Goal: Information Seeking & Learning: Learn about a topic

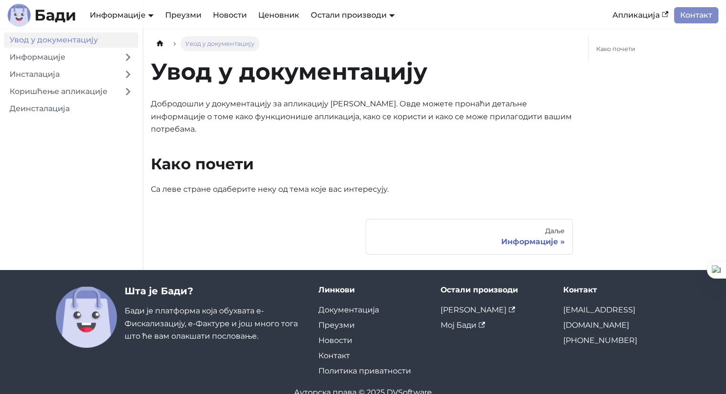
drag, startPoint x: 367, startPoint y: 188, endPoint x: 348, endPoint y: 196, distance: 20.1
drag, startPoint x: 348, startPoint y: 196, endPoint x: 315, endPoint y: 219, distance: 40.5
click at [315, 219] on nav "Даље Информације" at bounding box center [362, 237] width 422 height 36
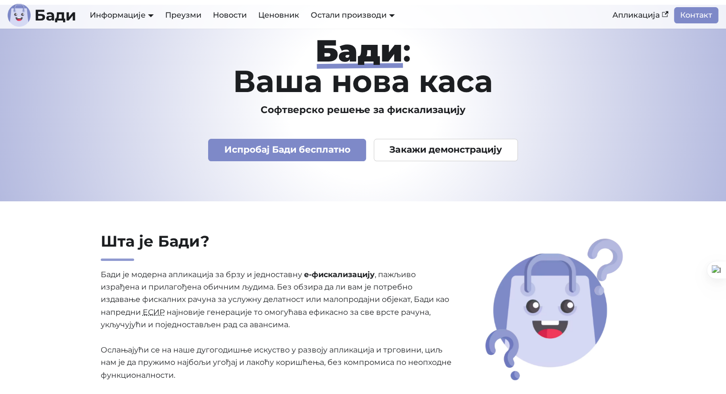
scroll to position [35, 0]
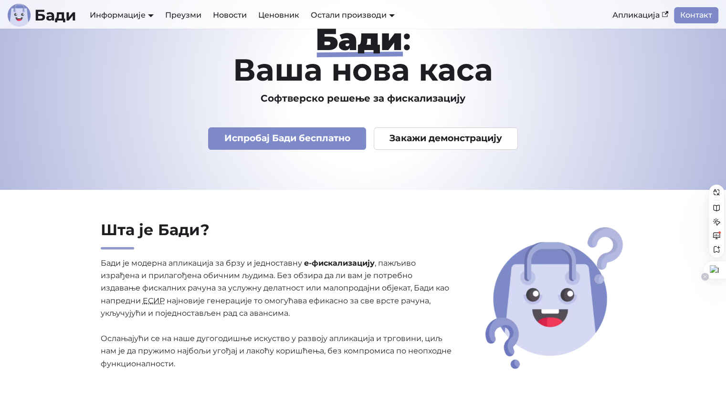
click at [704, 277] on icon at bounding box center [705, 276] width 5 height 5
click at [688, 292] on span "Onemogući na ovom sajtu" at bounding box center [651, 294] width 78 height 8
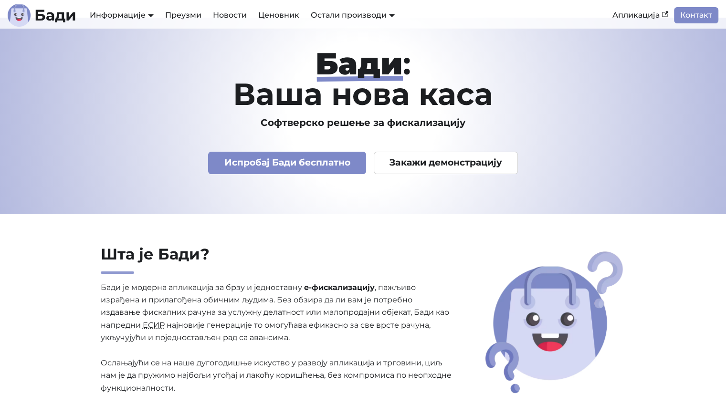
scroll to position [0, 0]
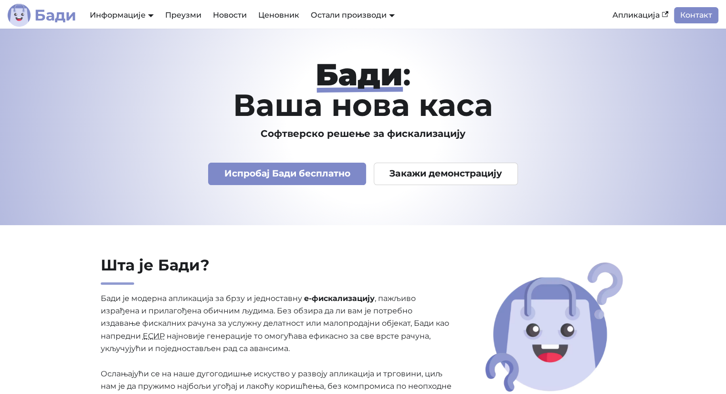
click at [33, 22] on link "Бади" at bounding box center [42, 15] width 69 height 23
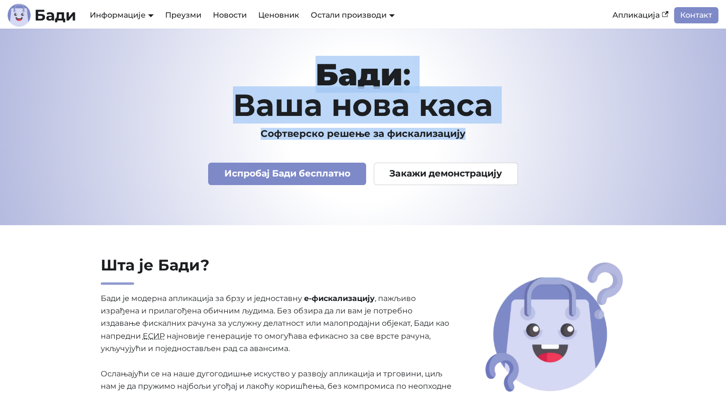
drag, startPoint x: 318, startPoint y: 70, endPoint x: 510, endPoint y: 131, distance: 200.8
click at [510, 131] on div "[PERSON_NAME] : Ваша нова каса Софтверско решење за фискализацију Испробај [PER…" at bounding box center [363, 127] width 630 height 136
copy div "[PERSON_NAME] : Ваша нова каса Софтверско решење за фискализацију"
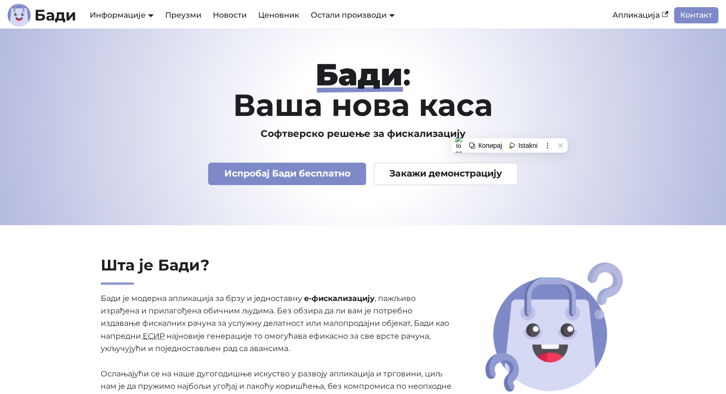
click at [153, 187] on div "[PERSON_NAME] : Ваша нова каса Софтверско решење за фискализацију Испробај [PER…" at bounding box center [363, 127] width 630 height 136
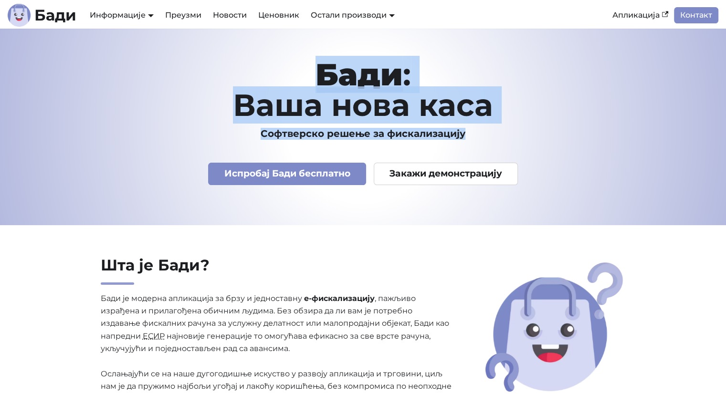
drag, startPoint x: 307, startPoint y: 58, endPoint x: 531, endPoint y: 137, distance: 237.5
click at [531, 137] on header "[PERSON_NAME] : Ваша нова каса Софтверско решење за фискализацију Испробај [PER…" at bounding box center [363, 127] width 726 height 197
copy div "[PERSON_NAME] : Ваша нова каса Софтверско решење за фискализацију"
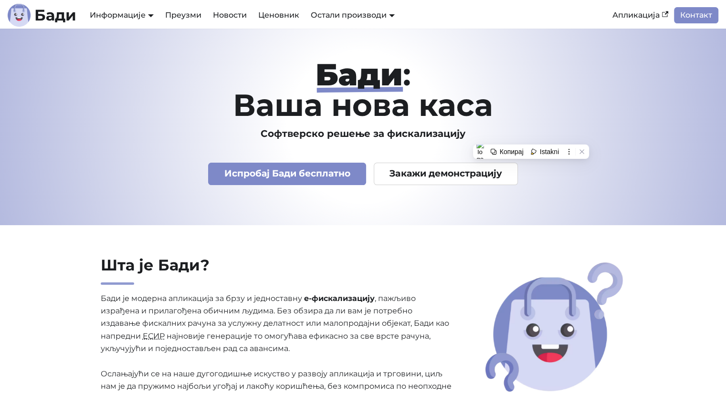
click at [313, 258] on h2 "Шта је Бади?" at bounding box center [277, 270] width 352 height 29
click at [551, 127] on div "[PERSON_NAME] : Ваша нова каса Софтверско решење за фискализацију Испробај [PER…" at bounding box center [363, 127] width 630 height 136
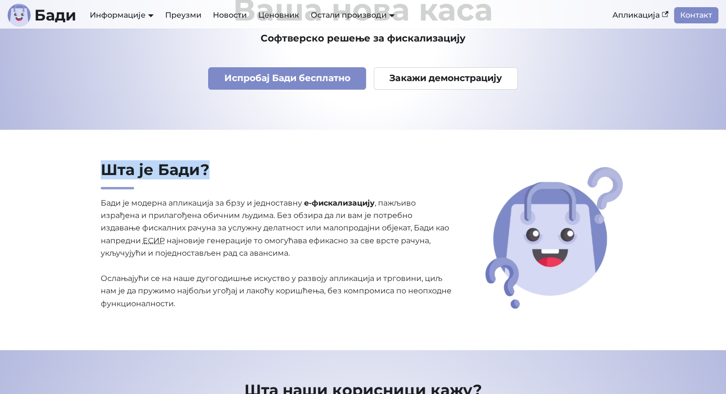
drag, startPoint x: 102, startPoint y: 164, endPoint x: 147, endPoint y: 180, distance: 48.2
click at [147, 180] on h2 "Шта је Бади?" at bounding box center [277, 174] width 352 height 29
click at [265, 175] on h2 "Шта је Бади?" at bounding box center [277, 174] width 352 height 29
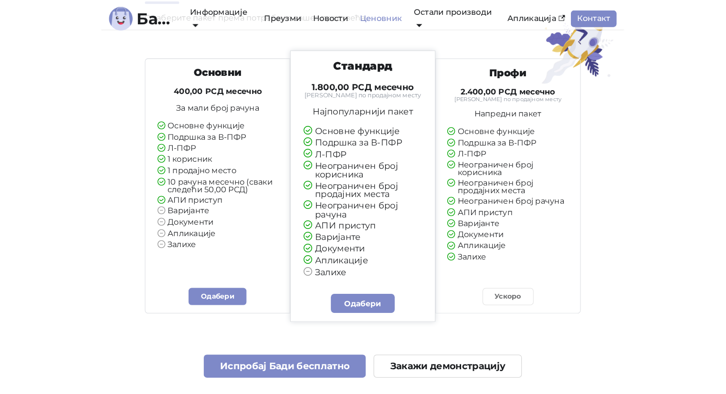
scroll to position [2173, 0]
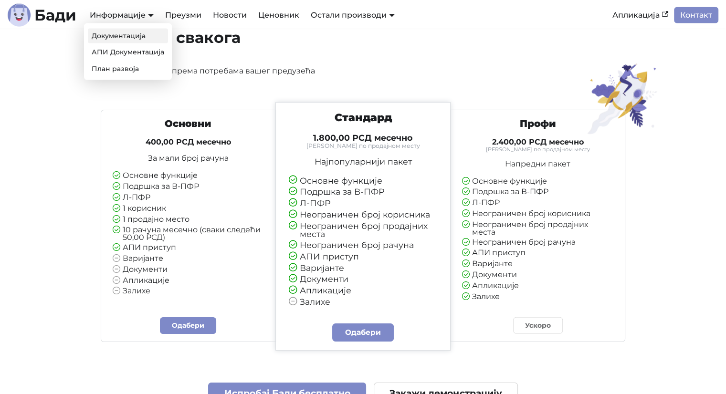
click at [110, 37] on link "Документација" at bounding box center [128, 36] width 80 height 15
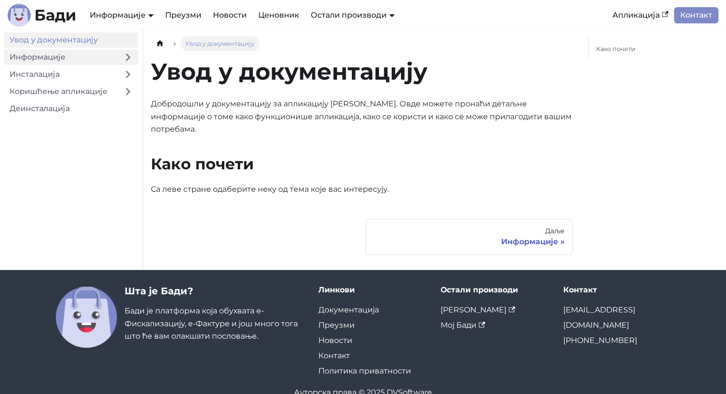
click at [41, 60] on link "Информације" at bounding box center [61, 57] width 114 height 15
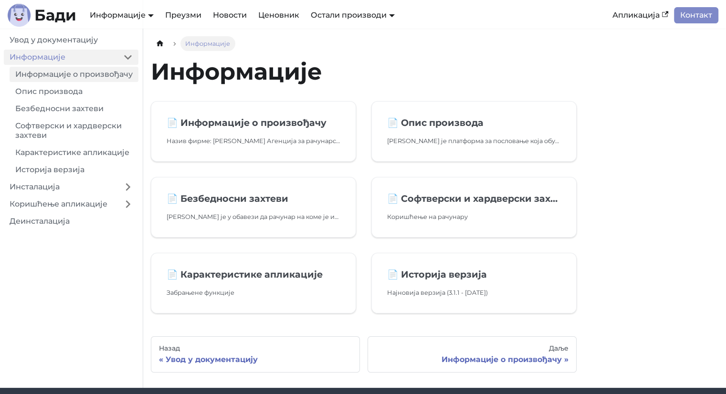
click at [53, 80] on link "Информације о произвођачу" at bounding box center [74, 74] width 129 height 15
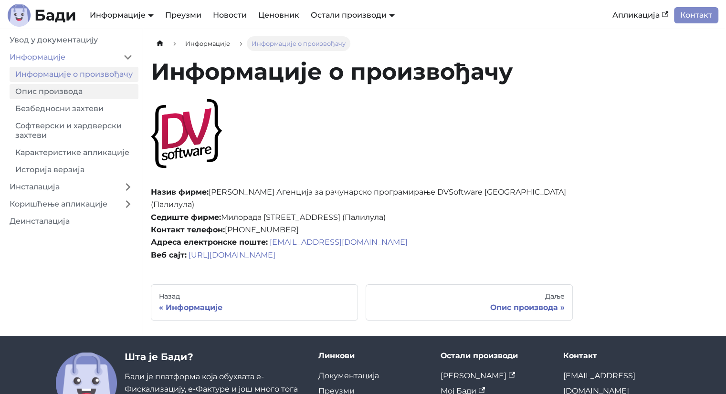
click at [56, 98] on link "Опис производа" at bounding box center [74, 91] width 129 height 15
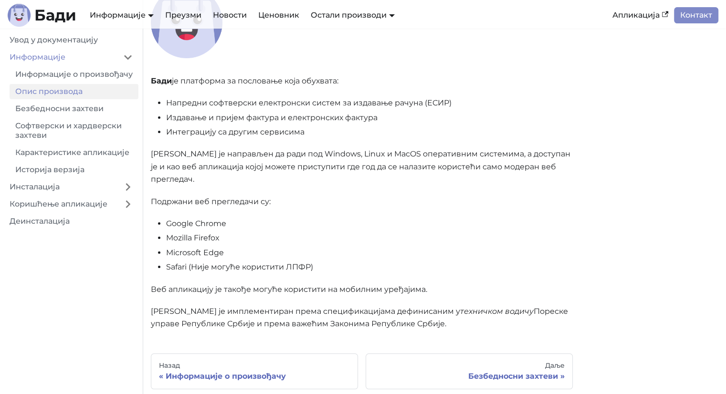
scroll to position [95, 0]
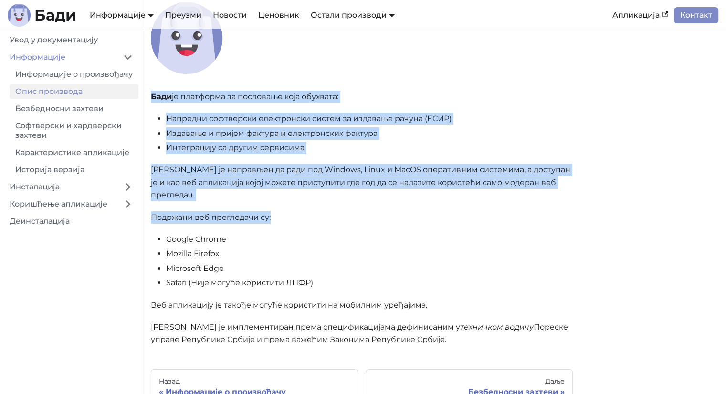
drag, startPoint x: 146, startPoint y: 94, endPoint x: 329, endPoint y: 201, distance: 212.6
click at [329, 201] on div "Информације Опис производа Опис производа [PERSON_NAME] је платформа за послова…" at bounding box center [361, 173] width 437 height 464
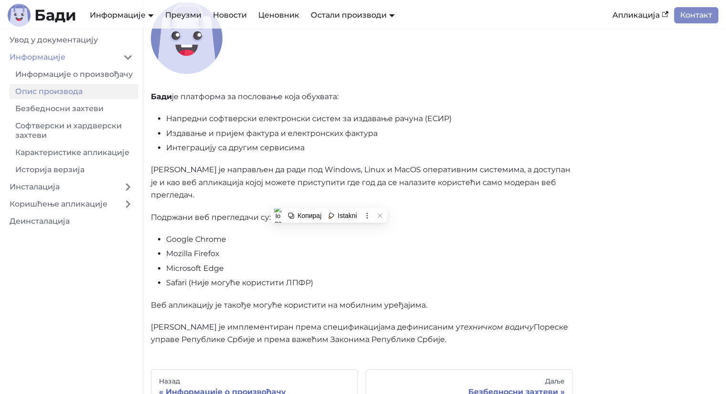
click at [462, 277] on li "Safari (Није могуће користити ЛПФР)" at bounding box center [369, 283] width 407 height 12
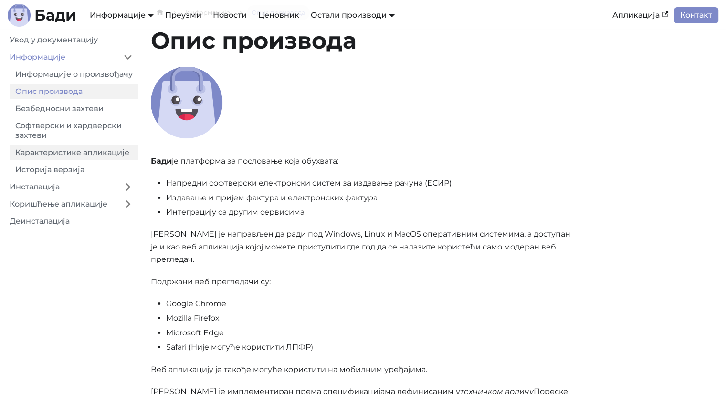
scroll to position [0, 0]
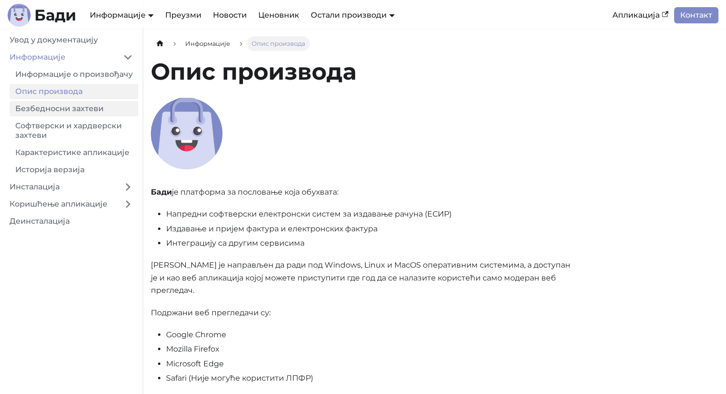
click at [81, 116] on link "Безбедносни захтеви" at bounding box center [74, 108] width 129 height 15
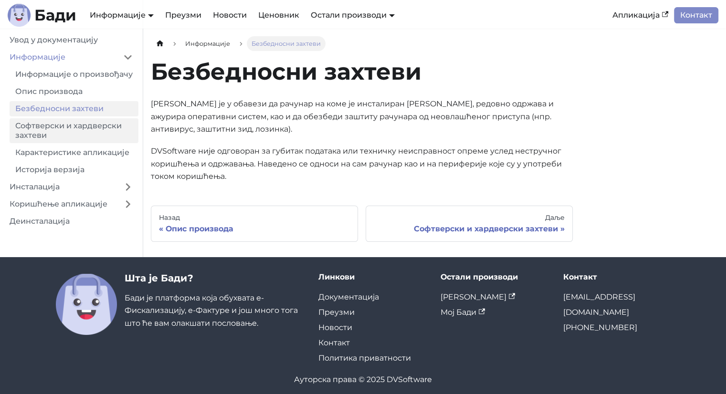
click at [85, 132] on link "Софтверски и хардверски захтеви" at bounding box center [74, 130] width 129 height 25
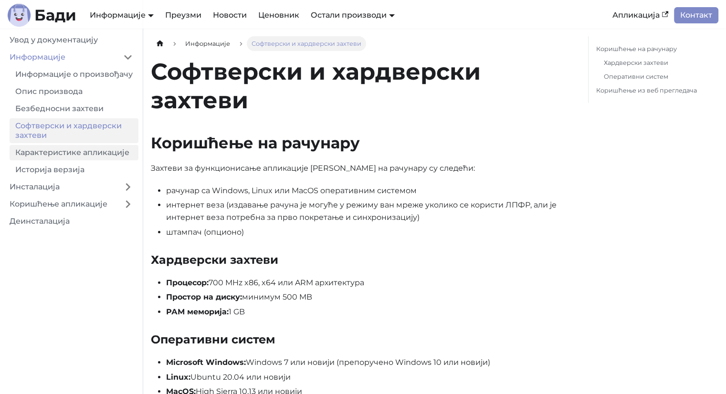
click at [80, 160] on link "Карактеристике апликације" at bounding box center [74, 152] width 129 height 15
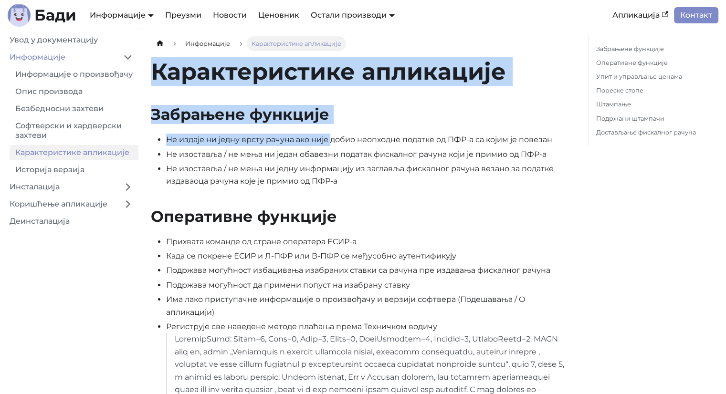
drag, startPoint x: 154, startPoint y: 66, endPoint x: 330, endPoint y: 126, distance: 186.4
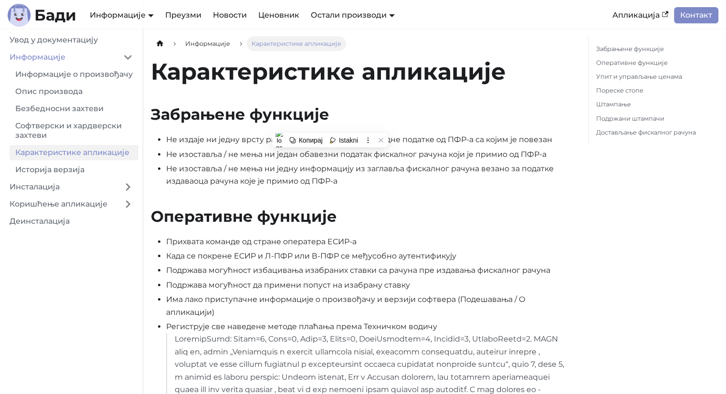
click at [404, 168] on li "Не изоставља / не мења ни једну информацију из заглавља фискалног рачуна везано…" at bounding box center [369, 175] width 407 height 25
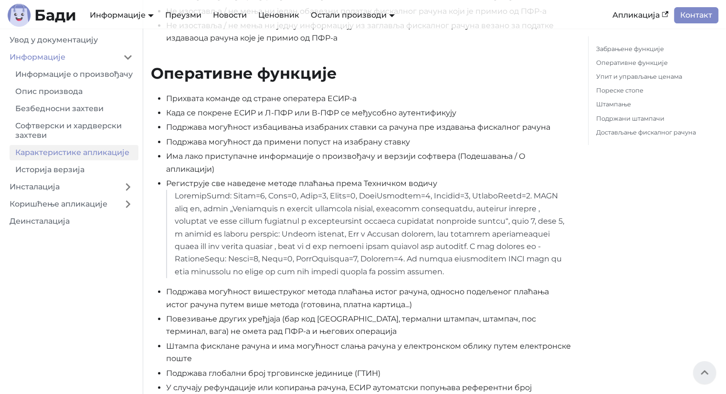
scroll to position [143, 0]
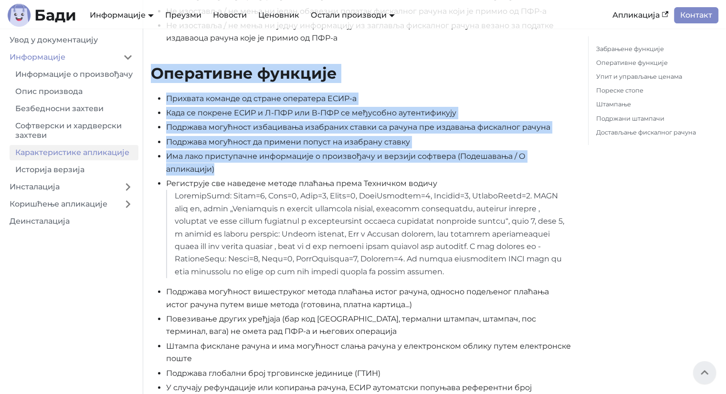
drag, startPoint x: 152, startPoint y: 71, endPoint x: 338, endPoint y: 167, distance: 209.8
copy div "Оперативне функције Прихвата команде од стране оператера ЕСИР-а Када се покрене…"
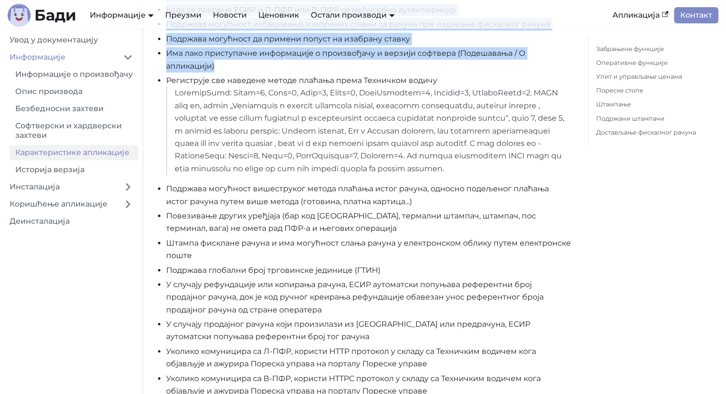
scroll to position [334, 0]
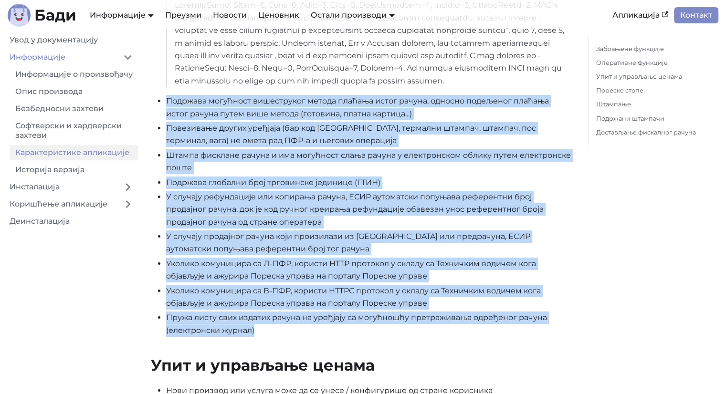
drag, startPoint x: 156, startPoint y: 112, endPoint x: 419, endPoint y: 346, distance: 351.6
click at [419, 337] on ul "Прихвата команде од стране оператера ЕСИР-а Када се покрене ЕСИР и Л-ПФР или В-…" at bounding box center [362, 120] width 422 height 436
copy ul "Loremips dolorsita consectetur adipis elitsed doeiu tempor, incidid utlaboree d…"
